Goal: Task Accomplishment & Management: Use online tool/utility

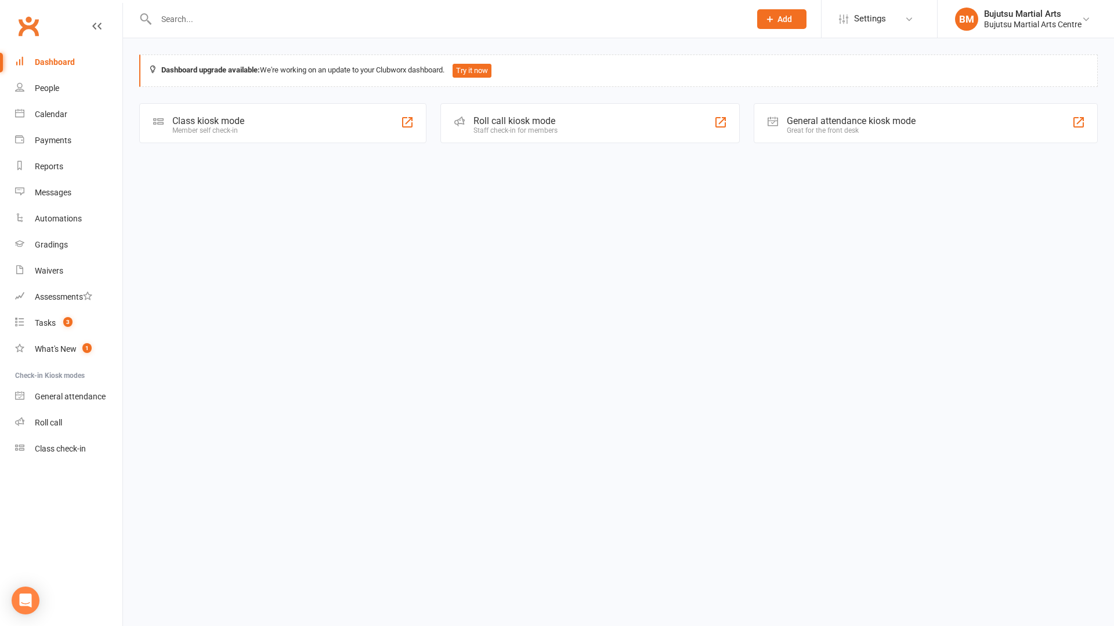
click at [220, 117] on div "Class kiosk mode" at bounding box center [208, 120] width 72 height 11
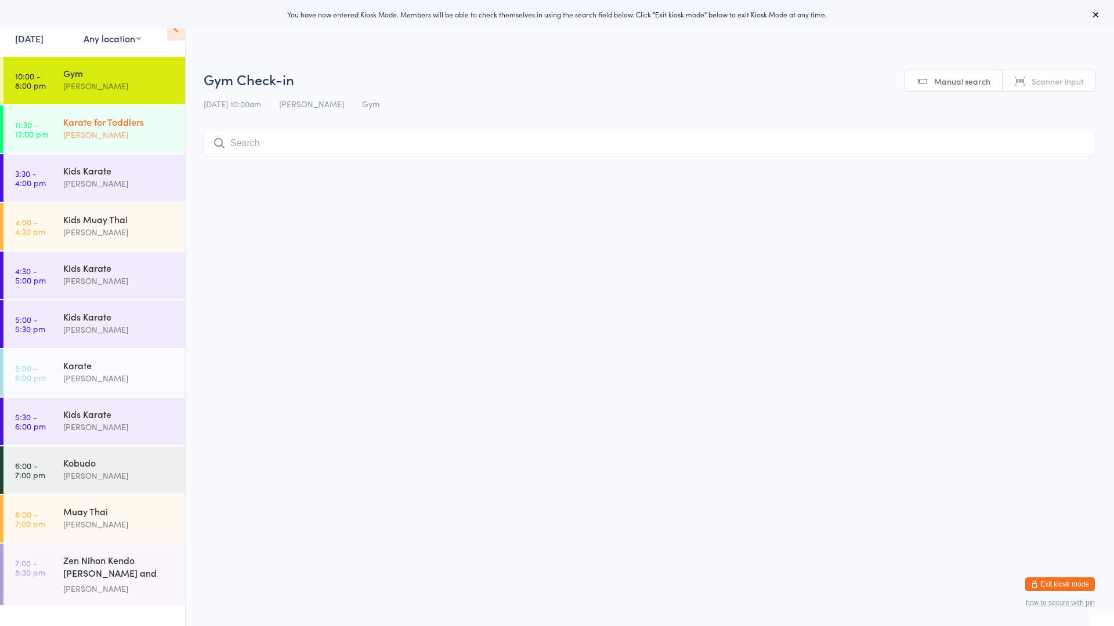
click at [88, 126] on div "Karate for Toddlers" at bounding box center [119, 121] width 112 height 13
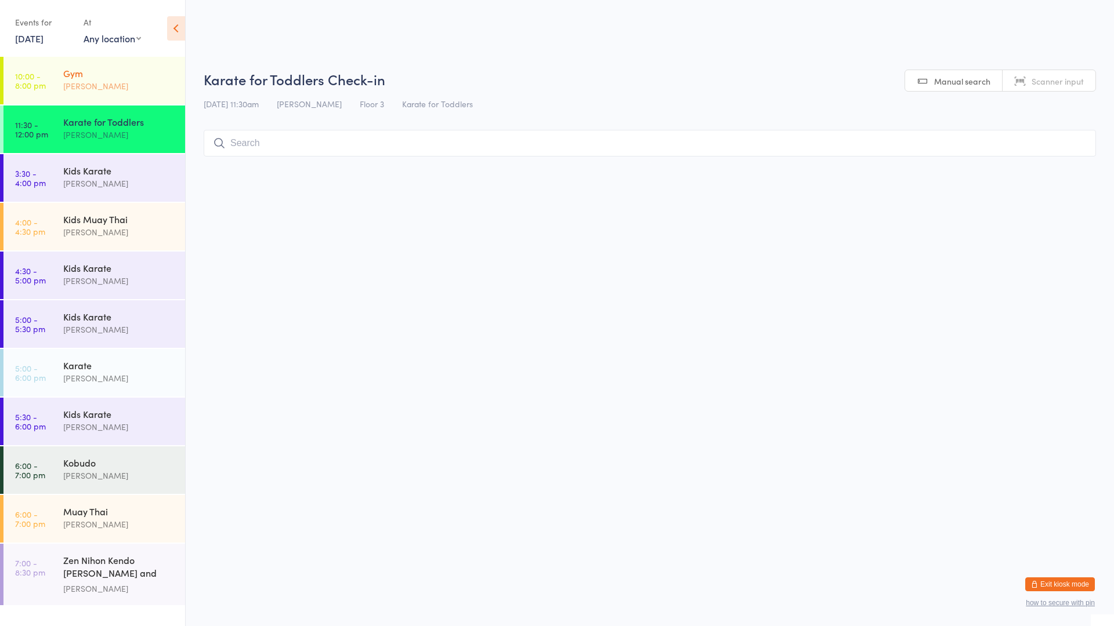
click at [96, 65] on div "Gym Mark Szalajko" at bounding box center [124, 80] width 122 height 46
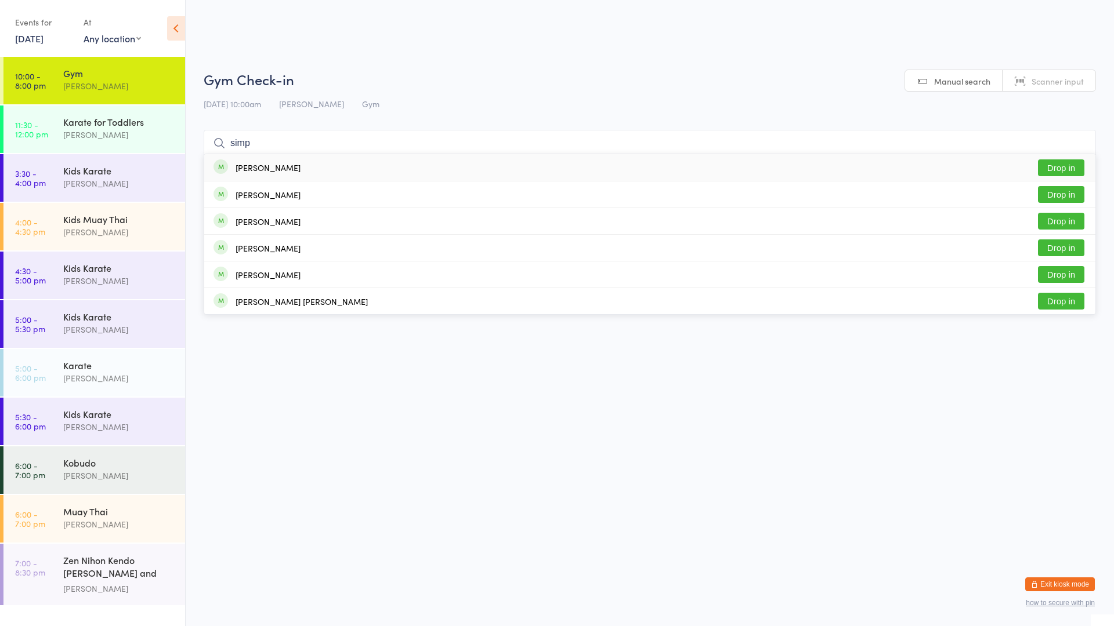
type input "simp"
click at [1053, 169] on button "Drop in" at bounding box center [1061, 168] width 46 height 17
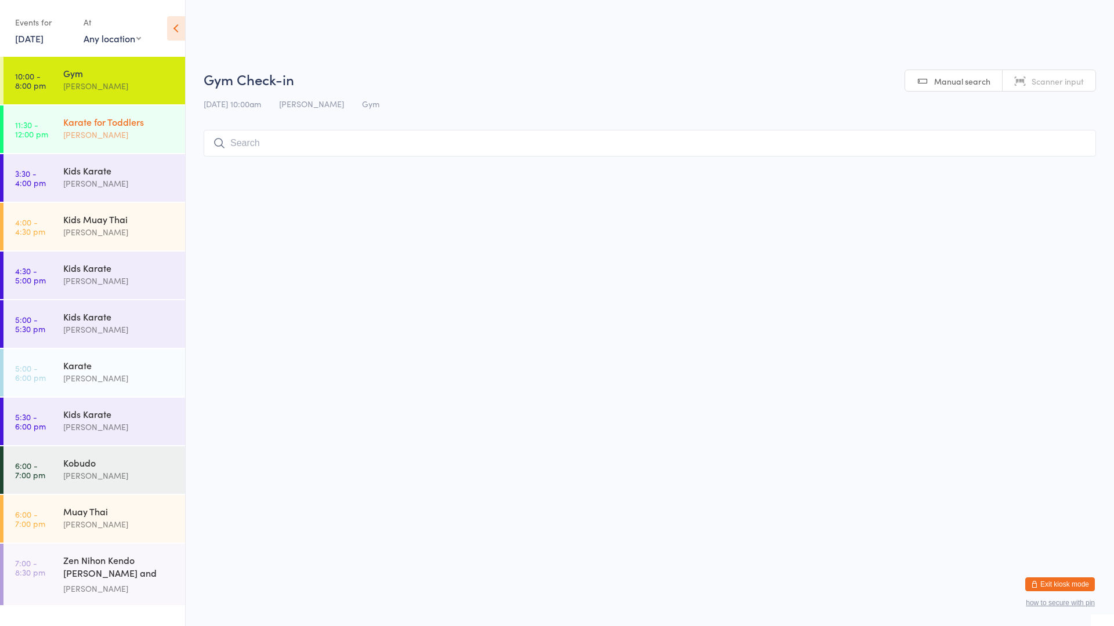
click at [101, 128] on div "Karate for Toddlers" at bounding box center [119, 121] width 112 height 13
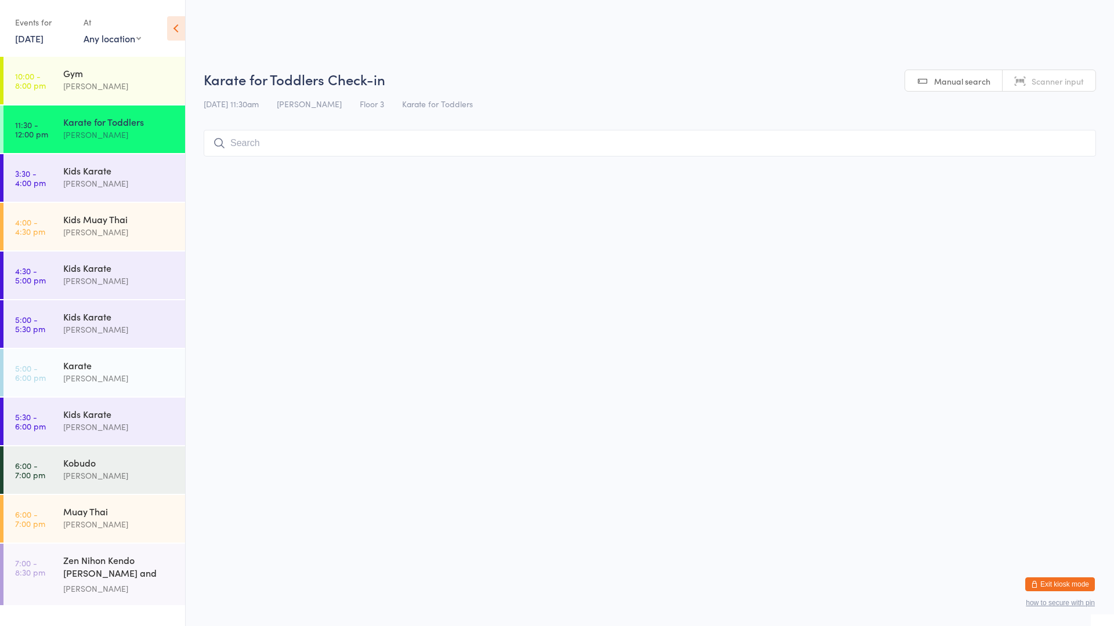
click at [236, 143] on input "search" at bounding box center [650, 143] width 892 height 27
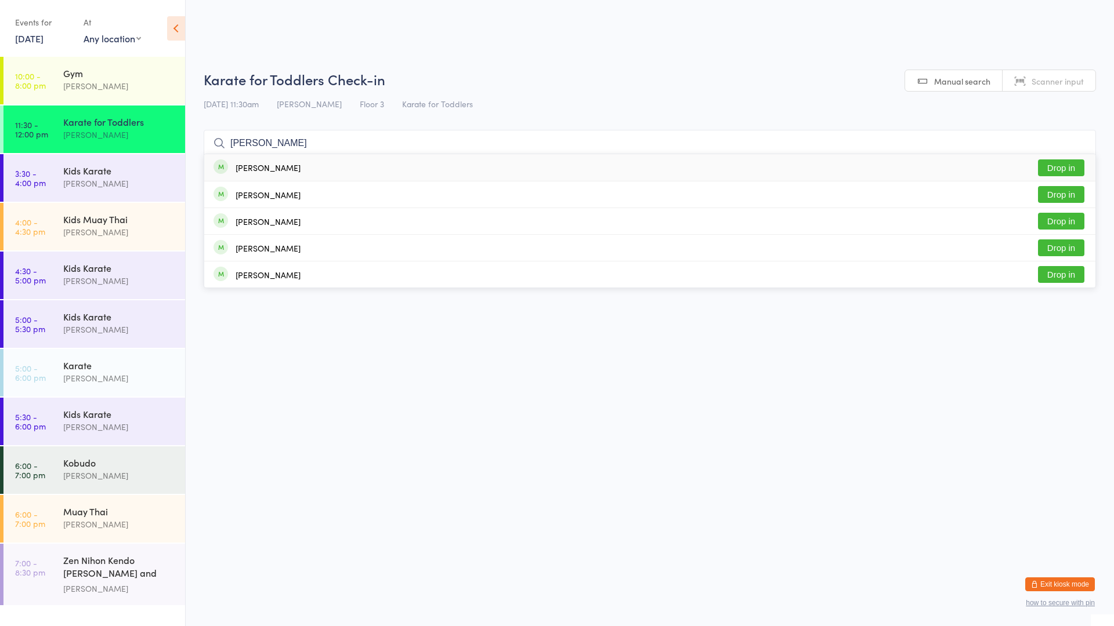
type input "jaime"
click at [1066, 164] on button "Drop in" at bounding box center [1061, 168] width 46 height 17
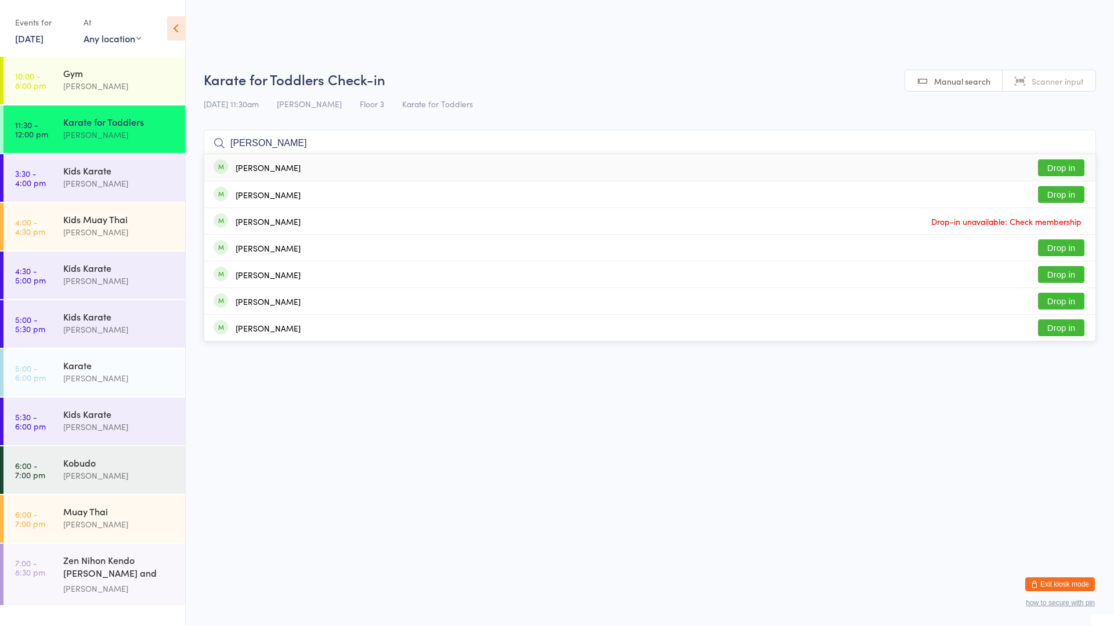
type input "elijah"
click at [1058, 165] on button "Drop in" at bounding box center [1061, 168] width 46 height 17
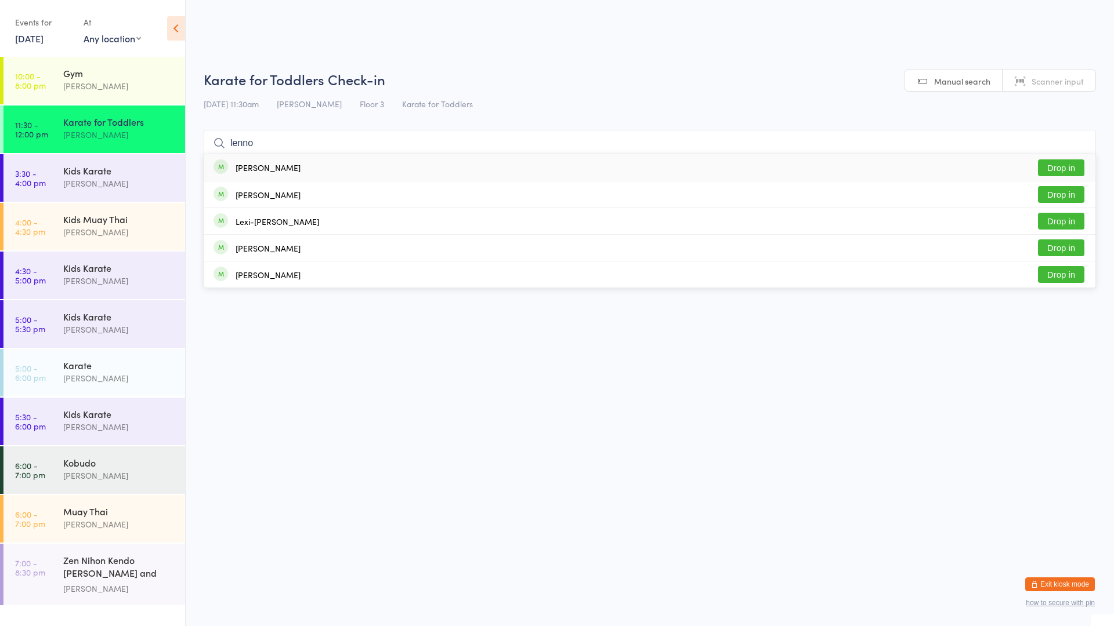
type input "lennox"
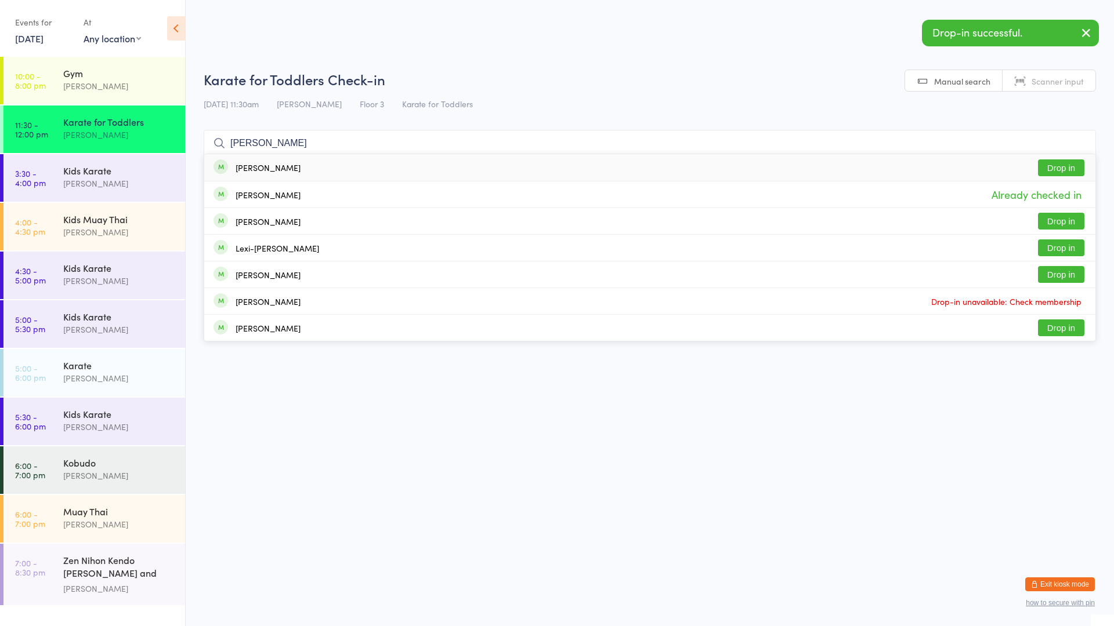
type input "lennx"
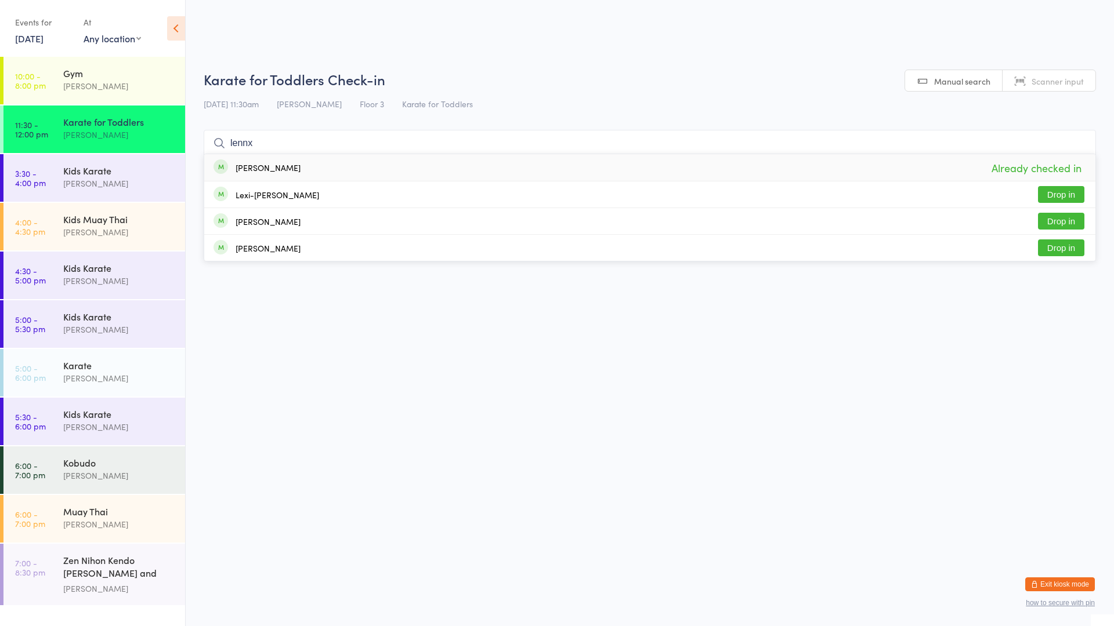
click at [1080, 141] on input "lennx" at bounding box center [650, 143] width 892 height 27
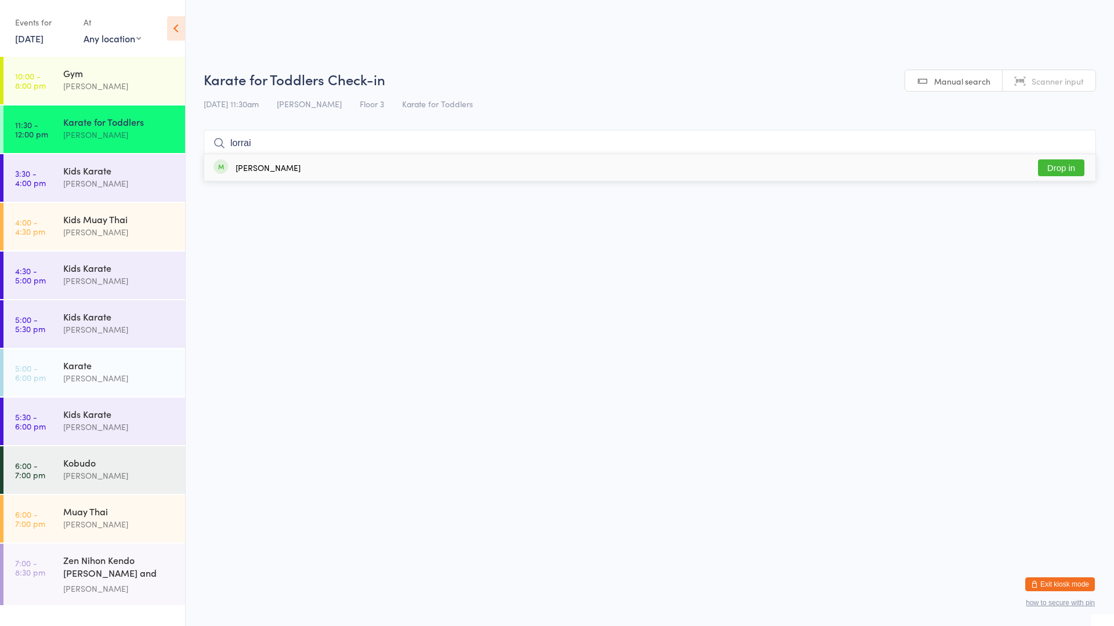
type input "lorrai"
click at [1058, 162] on button "Drop in" at bounding box center [1061, 168] width 46 height 17
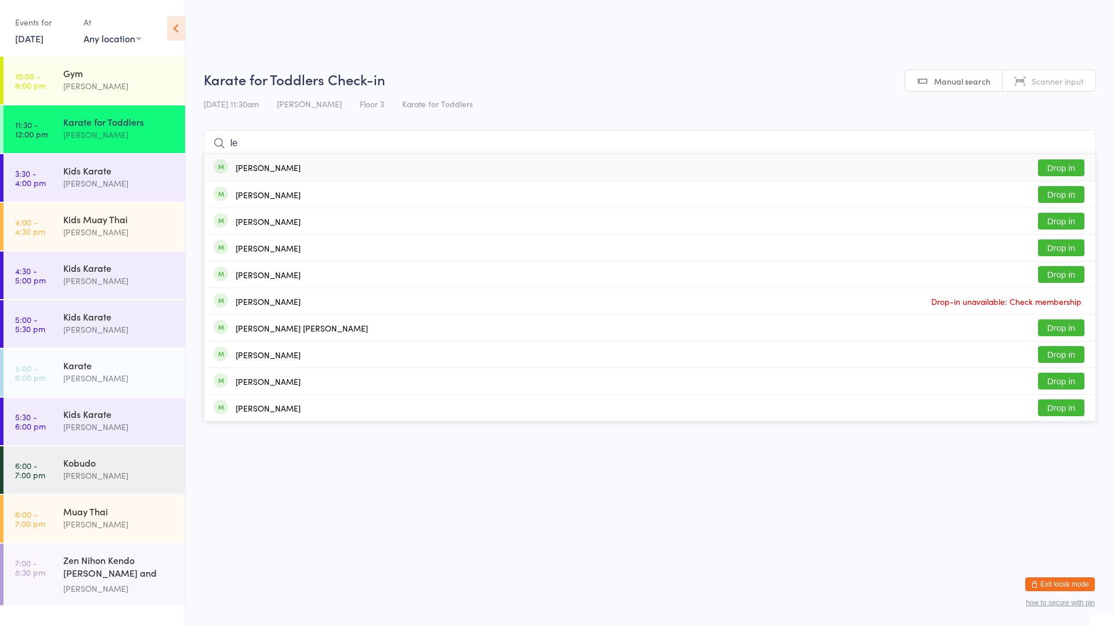
type input "l"
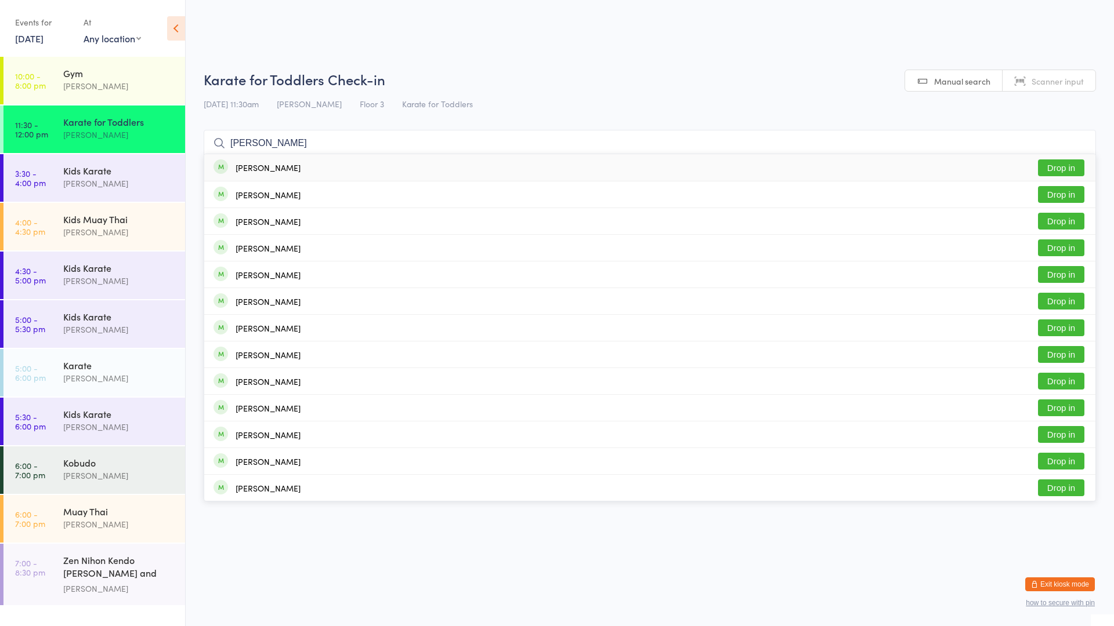
type input "harper"
click at [1068, 164] on button "Drop in" at bounding box center [1061, 168] width 46 height 17
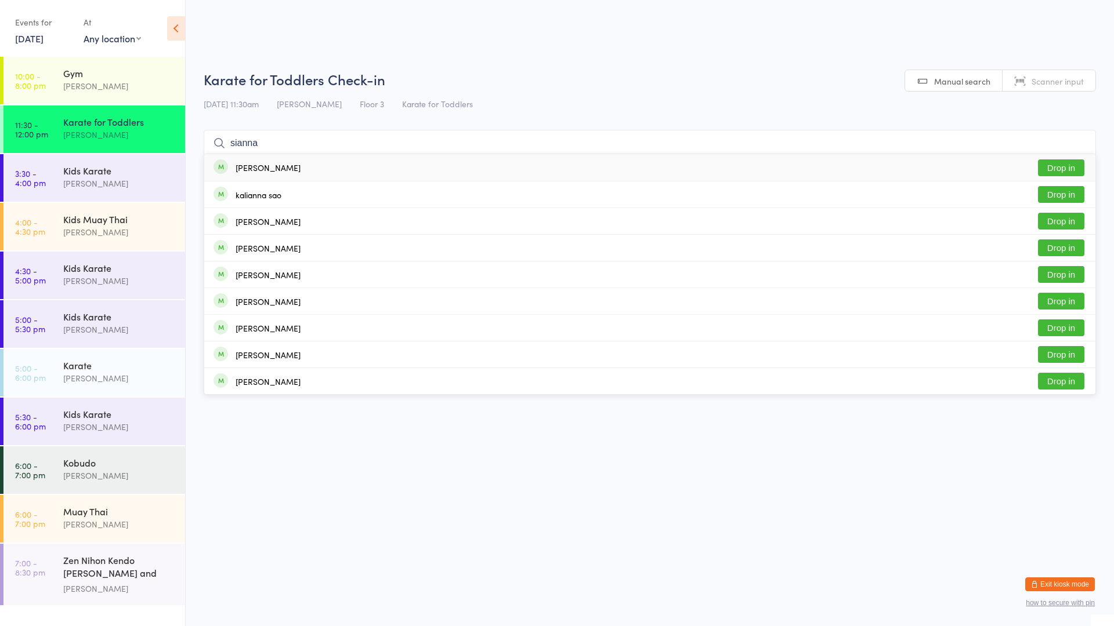
type input "sianna"
click at [270, 168] on div "Sianna Janhvi Karan" at bounding box center [268, 167] width 65 height 9
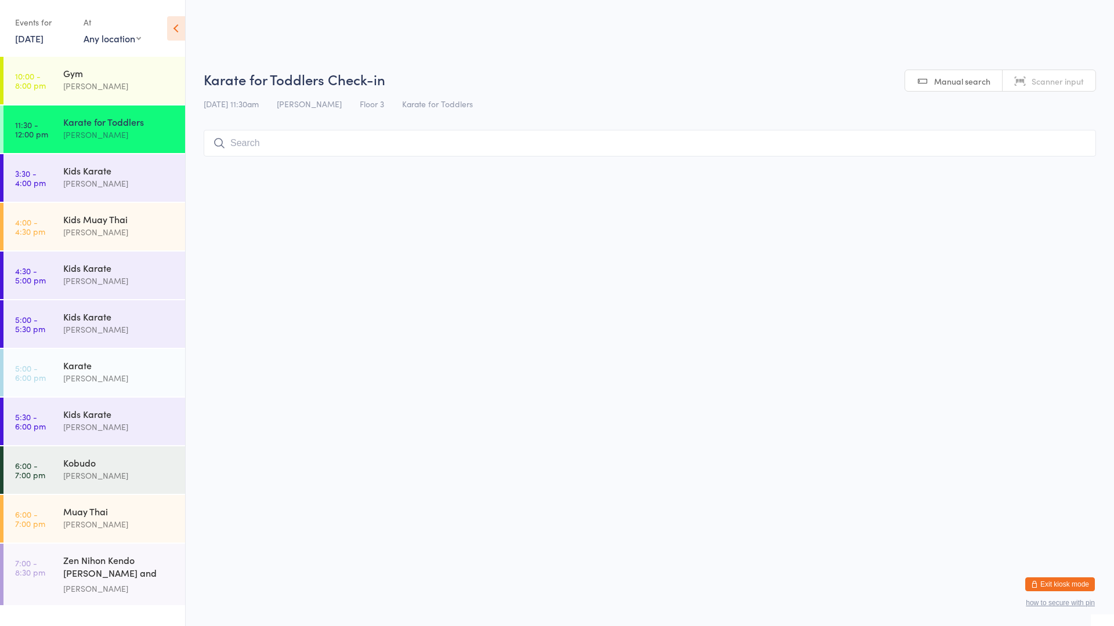
drag, startPoint x: 155, startPoint y: 114, endPoint x: 182, endPoint y: 126, distance: 29.3
click at [155, 114] on div "Karate for Toddlers Mark Szalajko" at bounding box center [124, 129] width 122 height 46
drag, startPoint x: 251, startPoint y: 142, endPoint x: 273, endPoint y: 100, distance: 47.7
click at [251, 140] on input "search" at bounding box center [650, 143] width 892 height 27
type input "brodie"
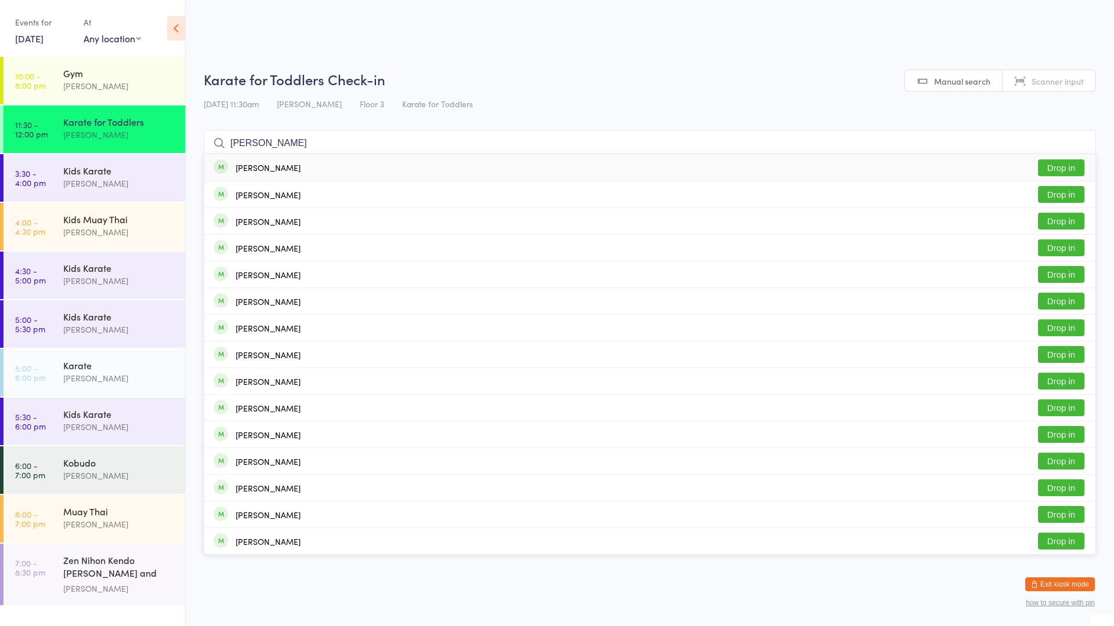
click at [1045, 173] on button "Drop in" at bounding box center [1061, 168] width 46 height 17
